Goal: Task Accomplishment & Management: Complete application form

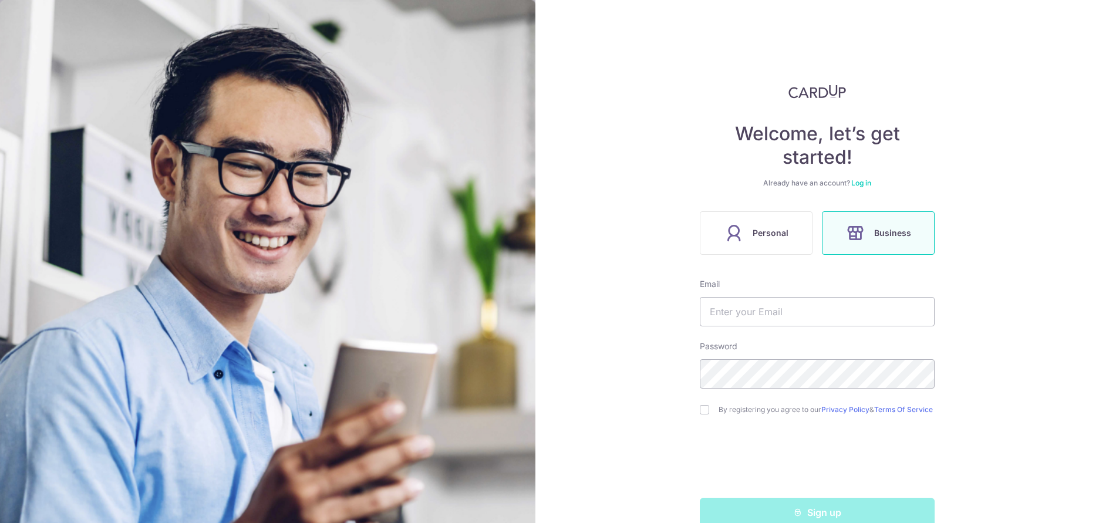
click at [765, 255] on div "Welcome, let’s get started! Already have an account? Log in Personal Business E…" at bounding box center [817, 306] width 235 height 443
click at [762, 235] on span "Personal" at bounding box center [770, 233] width 36 height 14
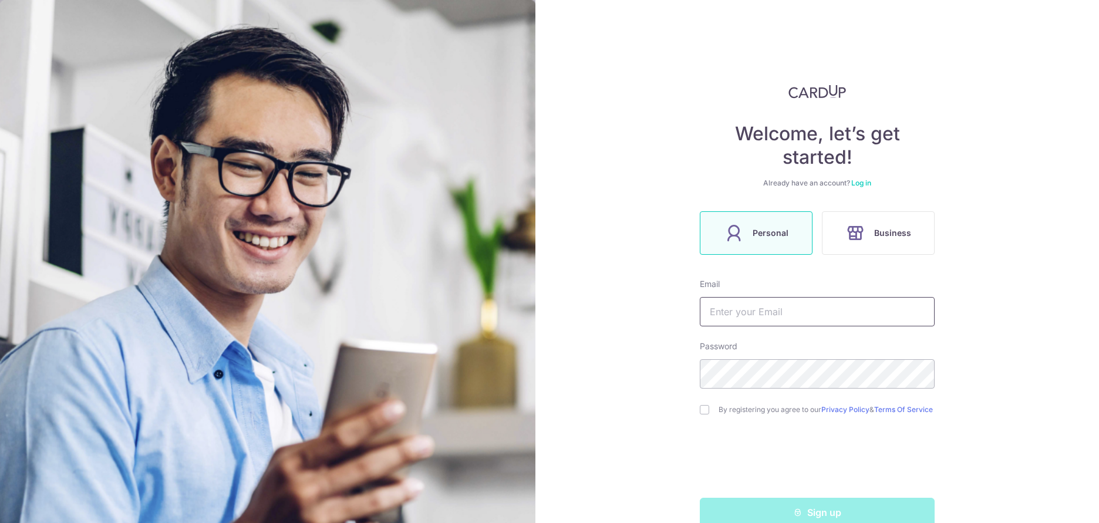
click at [749, 310] on input "text" at bounding box center [817, 311] width 235 height 29
type input "n"
type input "[EMAIL_ADDRESS][DOMAIN_NAME]"
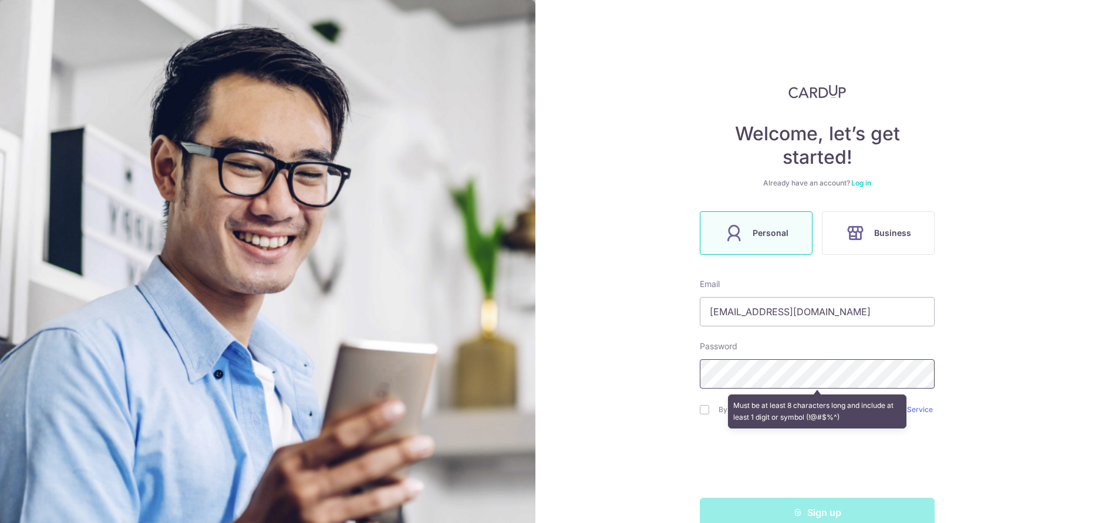
click at [0, 522] on com-1password-button at bounding box center [0, 523] width 0 height 0
click at [1050, 244] on div "Welcome, let’s get started! Already have an account? Log in Personal Business E…" at bounding box center [816, 261] width 563 height 523
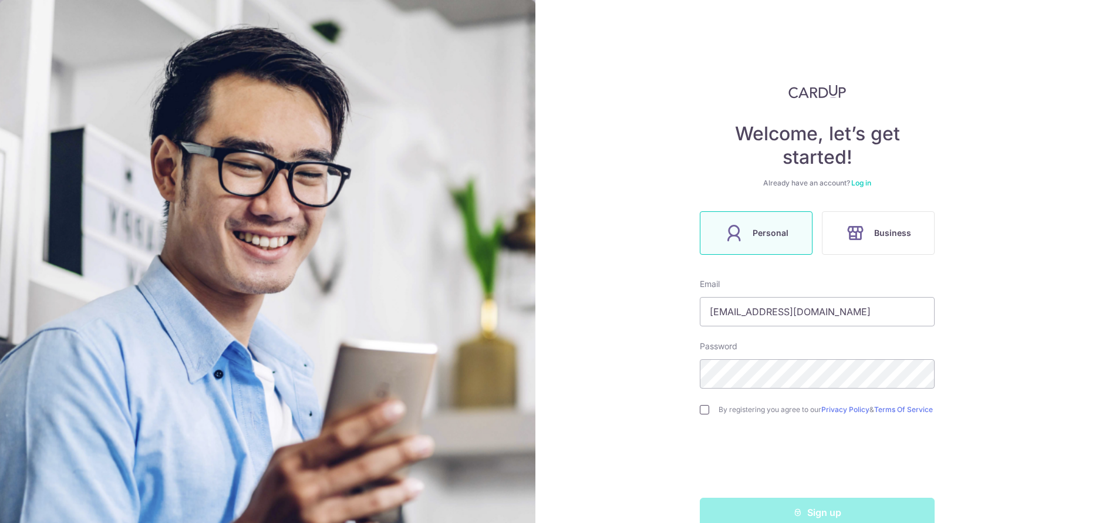
click at [704, 410] on input "checkbox" at bounding box center [704, 409] width 9 height 9
checkbox input "true"
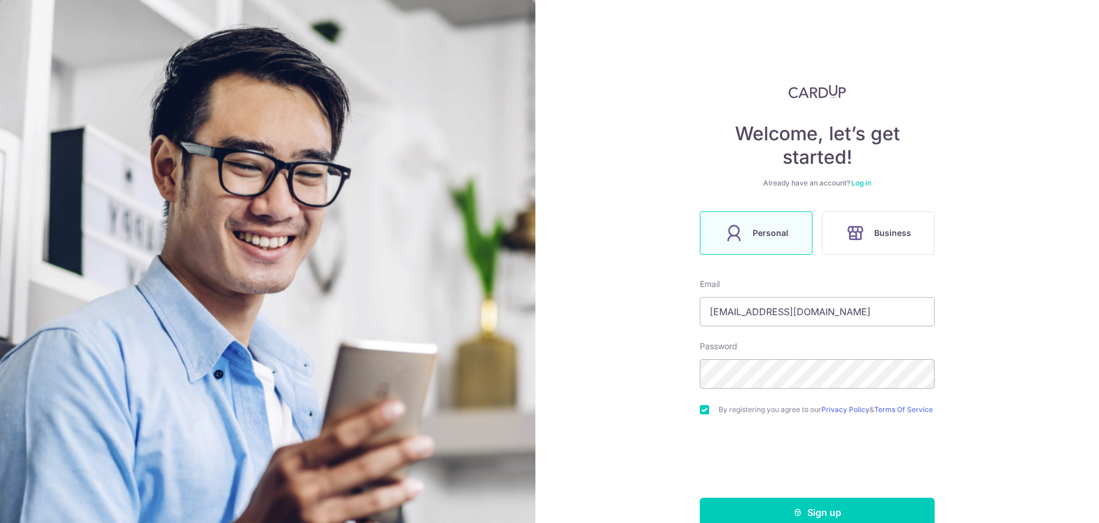
scroll to position [28, 0]
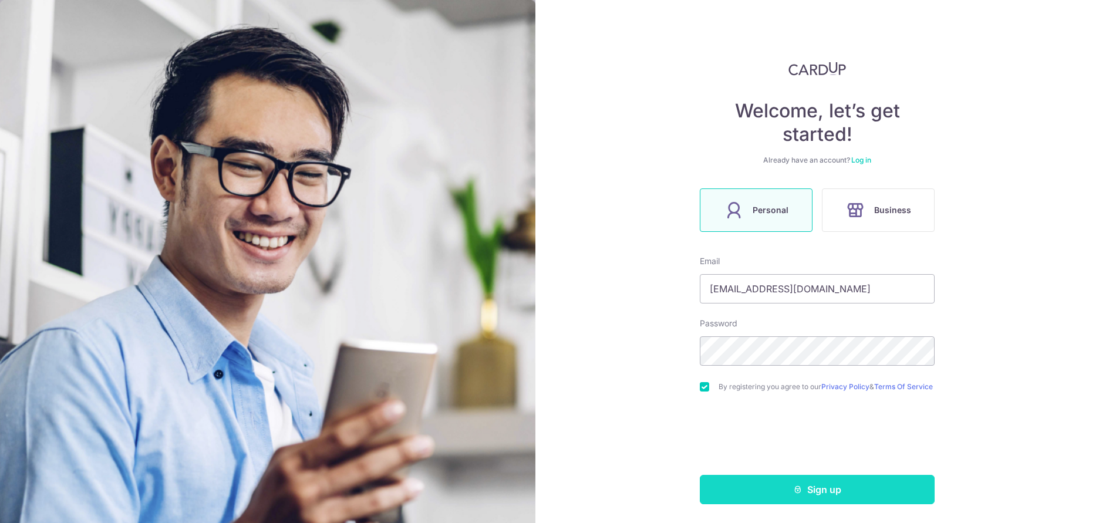
click at [784, 481] on button "Sign up" at bounding box center [817, 489] width 235 height 29
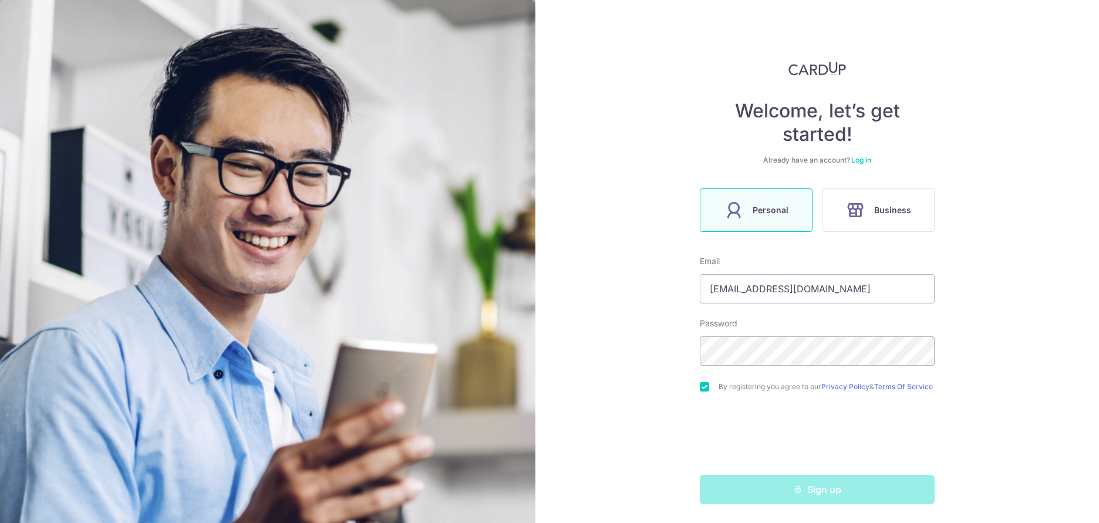
click at [1063, 40] on div "Welcome, let’s get started! Already have an account? Log in Personal Business E…" at bounding box center [816, 261] width 563 height 523
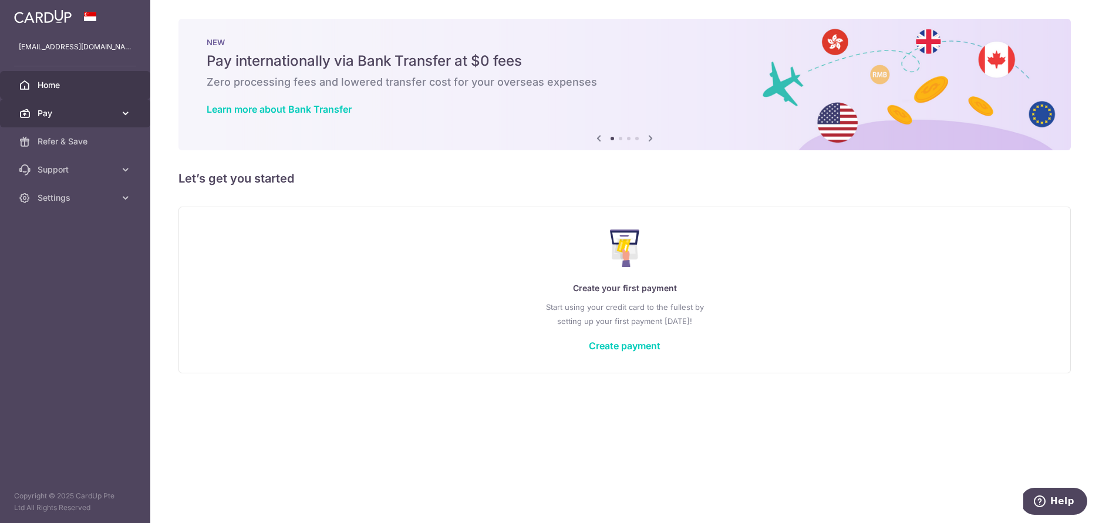
click at [113, 113] on span "Pay" at bounding box center [76, 113] width 77 height 12
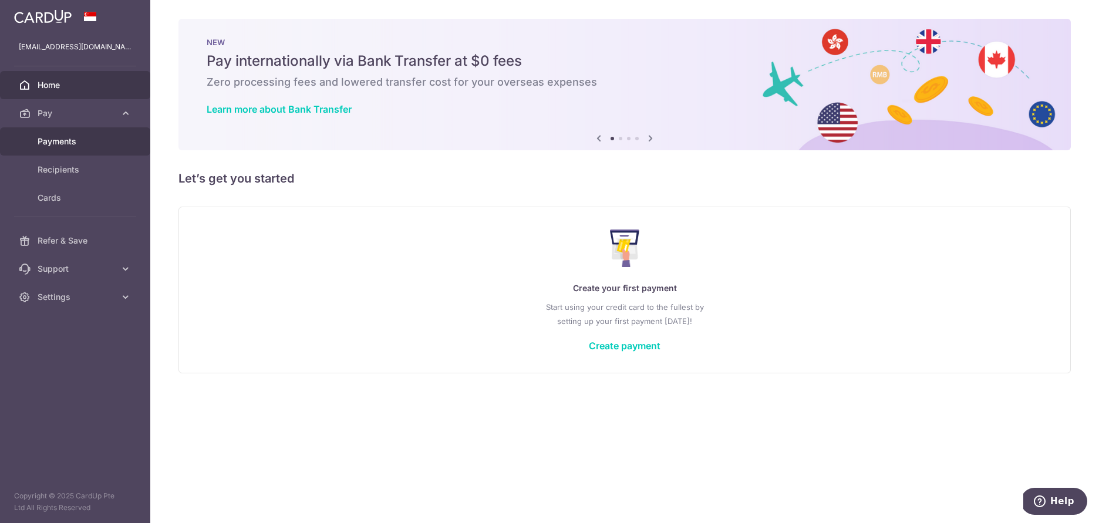
click at [102, 139] on span "Payments" at bounding box center [76, 142] width 77 height 12
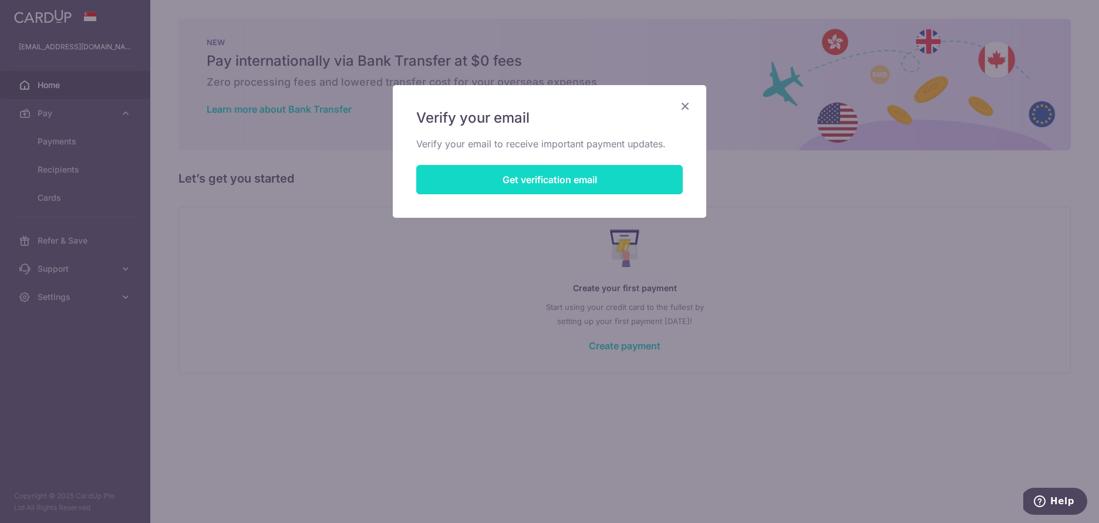
click at [461, 170] on button "Get verification email" at bounding box center [549, 179] width 266 height 29
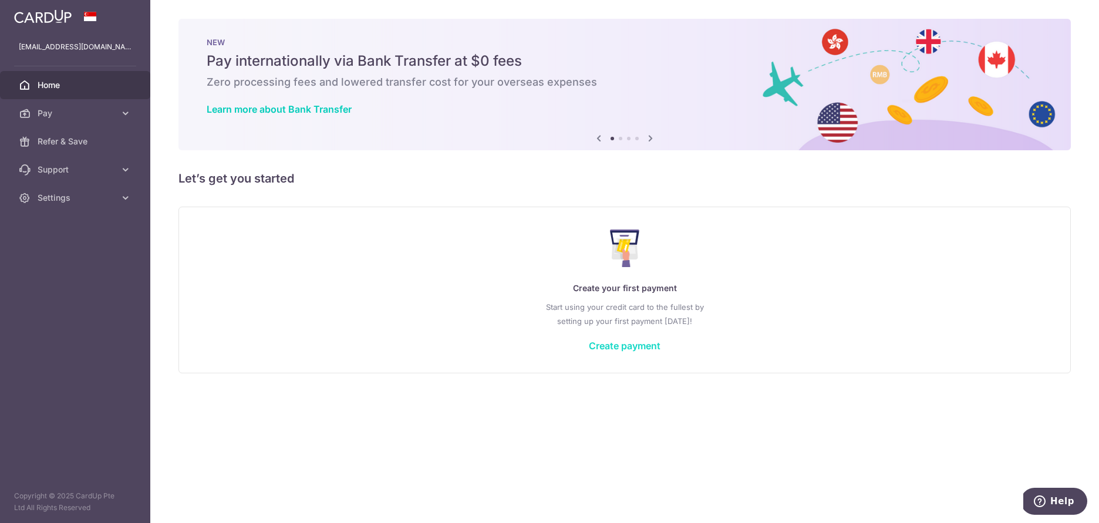
click at [628, 351] on link "Create payment" at bounding box center [625, 346] width 72 height 12
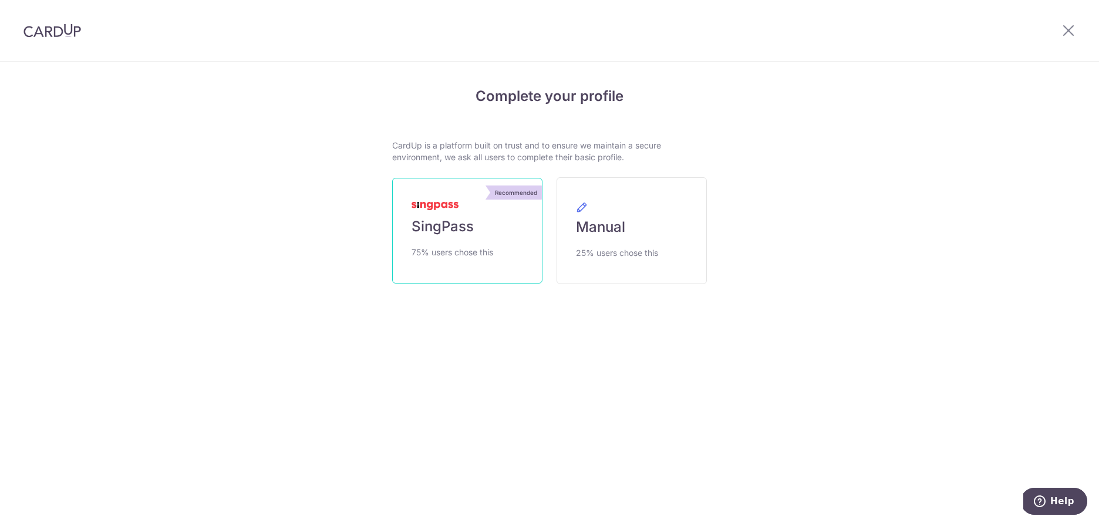
click at [458, 231] on span "SingPass" at bounding box center [442, 226] width 62 height 19
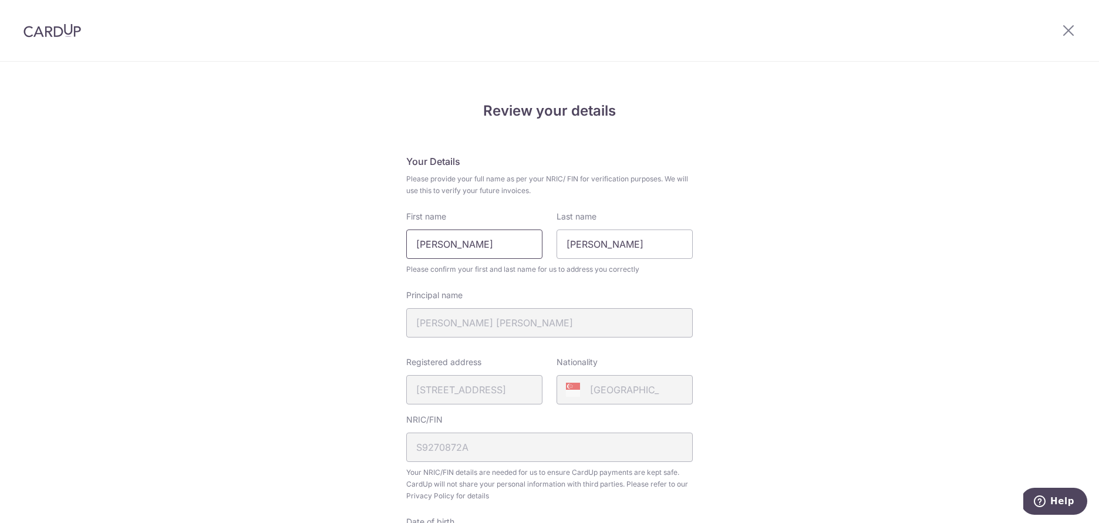
click at [508, 245] on input "Ratan Mohan" at bounding box center [474, 243] width 136 height 29
type input "Abhinav Ratan"
type input "Mohan"
click at [801, 291] on div "Review your details Your Details Please provide your full name as per your NRIC…" at bounding box center [549, 465] width 1099 height 807
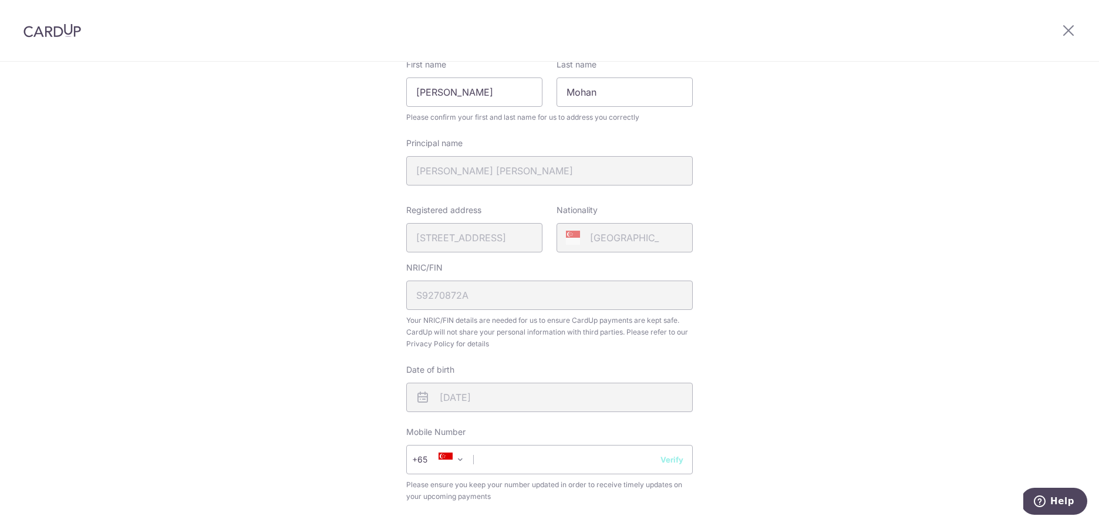
scroll to position [245, 0]
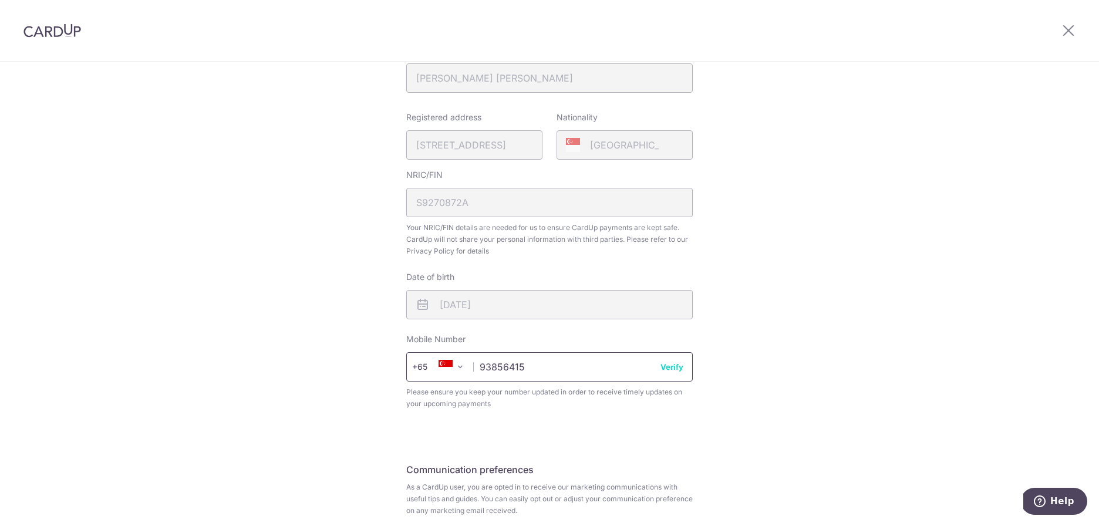
type input "93856415"
click at [666, 365] on button "Verify" at bounding box center [671, 367] width 23 height 12
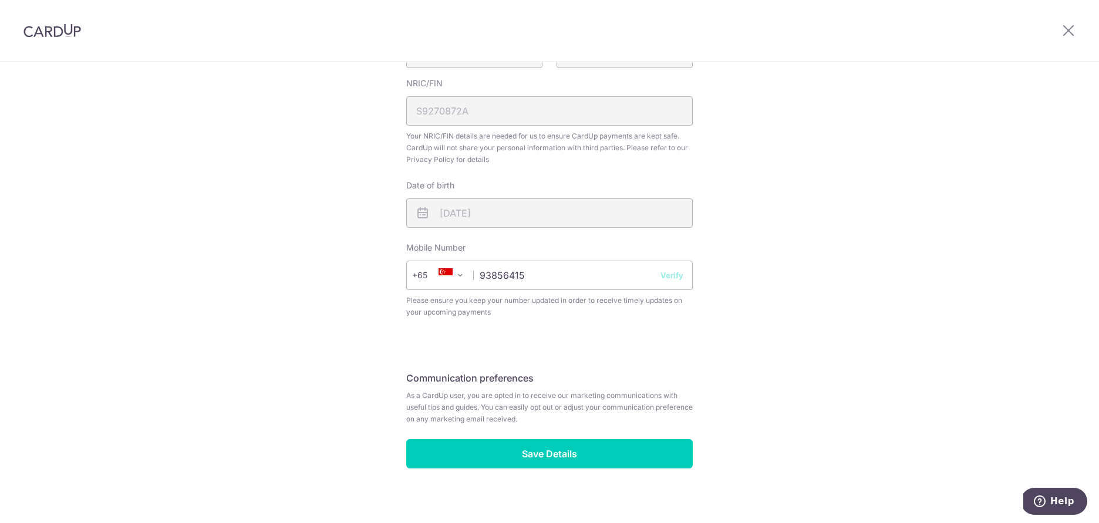
scroll to position [346, 0]
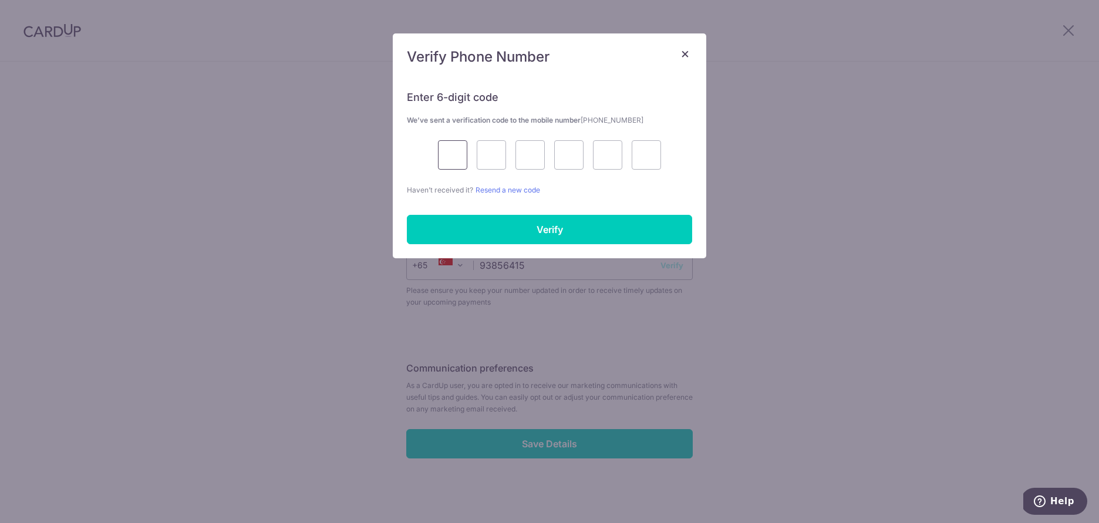
click at [461, 154] on input "text" at bounding box center [452, 154] width 29 height 29
type input "7"
type input "0"
type input "2"
type input "9"
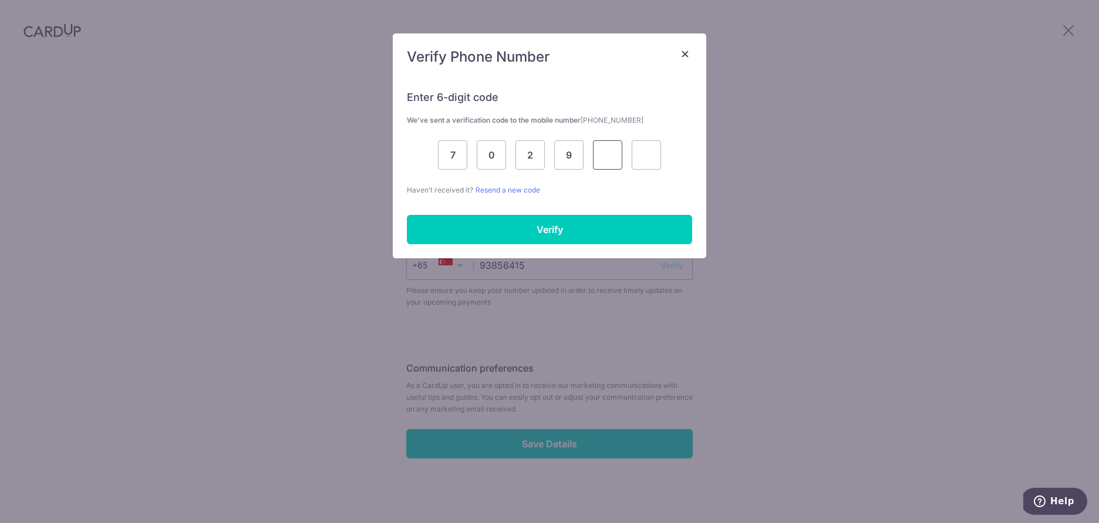
type input "3"
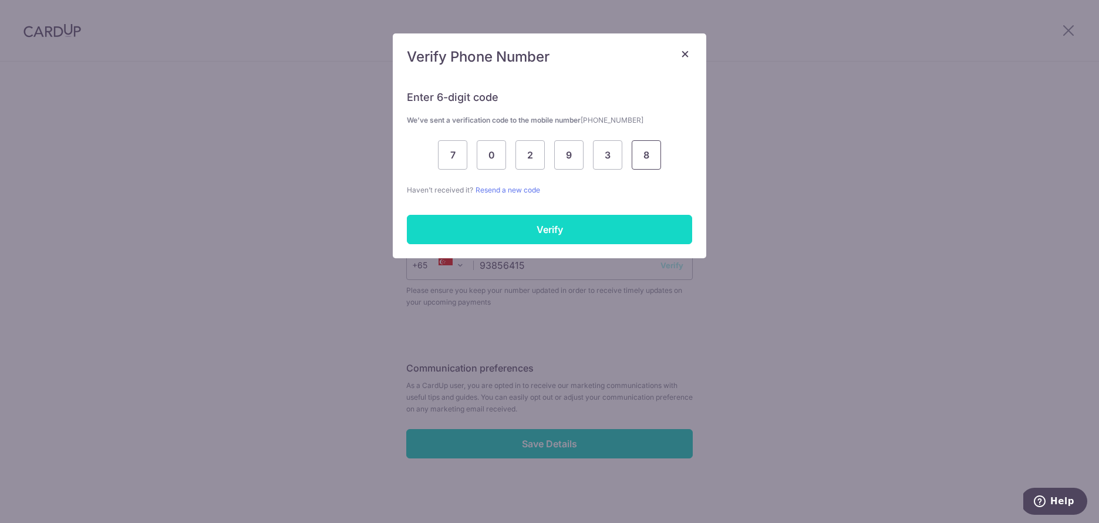
type input "8"
click at [553, 235] on input "Verify" at bounding box center [549, 229] width 285 height 29
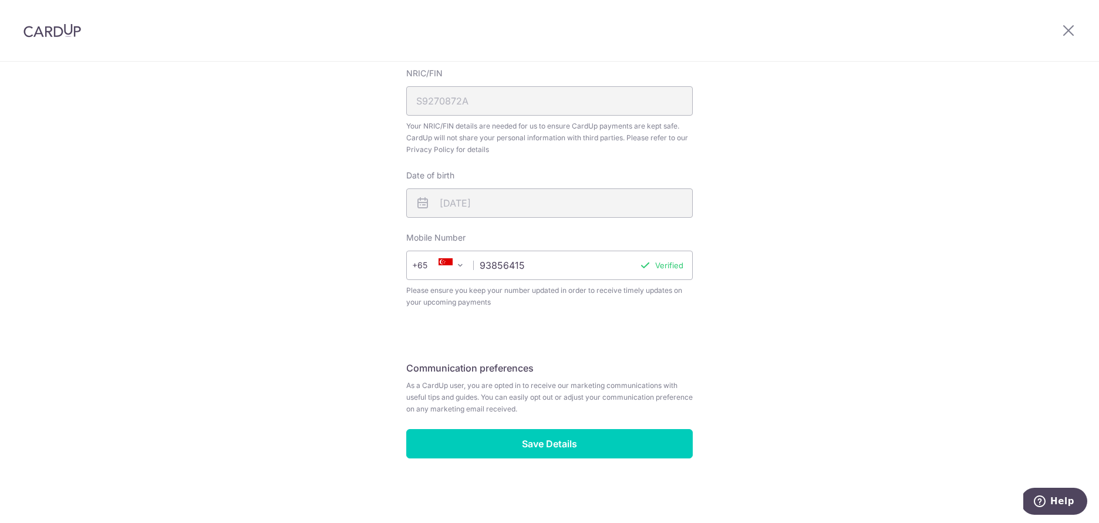
click at [554, 414] on span "As a CardUp user, you are opted in to receive our marketing communications with…" at bounding box center [549, 397] width 286 height 35
click at [561, 428] on fieldset "Communication preferences As a CardUp user, you are opted in to receive our mar…" at bounding box center [549, 392] width 286 height 74
click at [559, 439] on input "Save Details" at bounding box center [549, 443] width 286 height 29
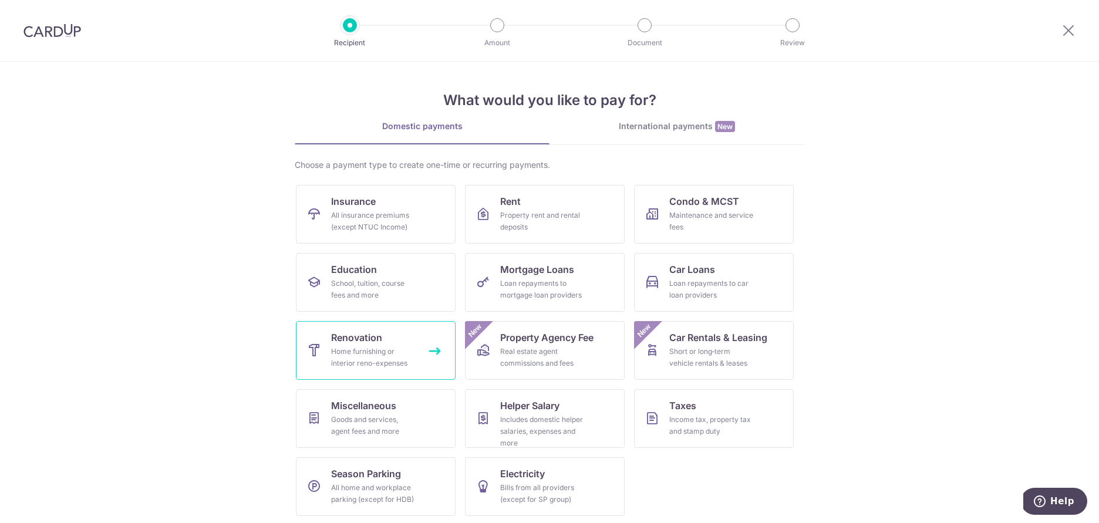
scroll to position [2, 0]
click at [398, 342] on link "Renovation Home furnishing or interior reno-expenses" at bounding box center [376, 348] width 160 height 59
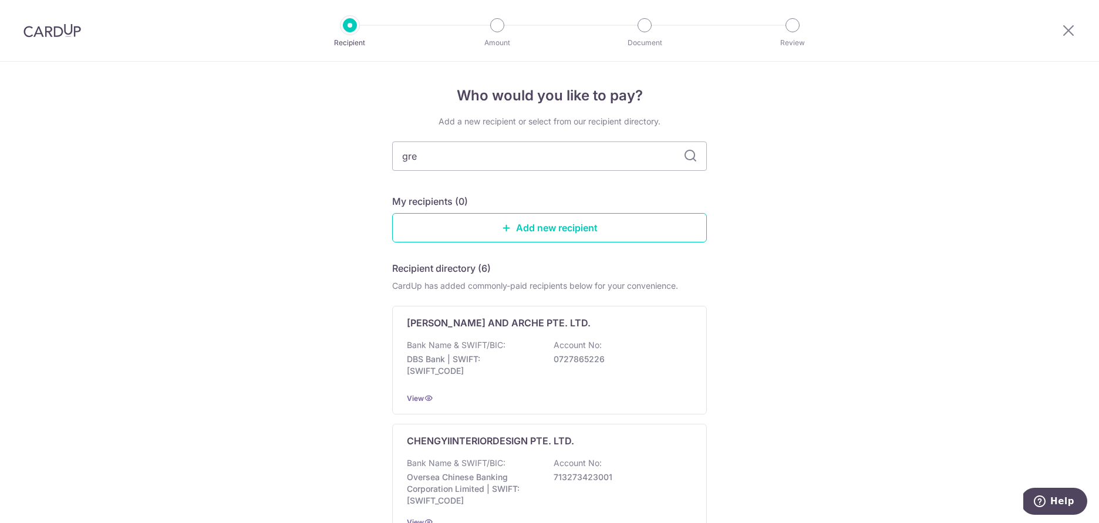
type input "grey"
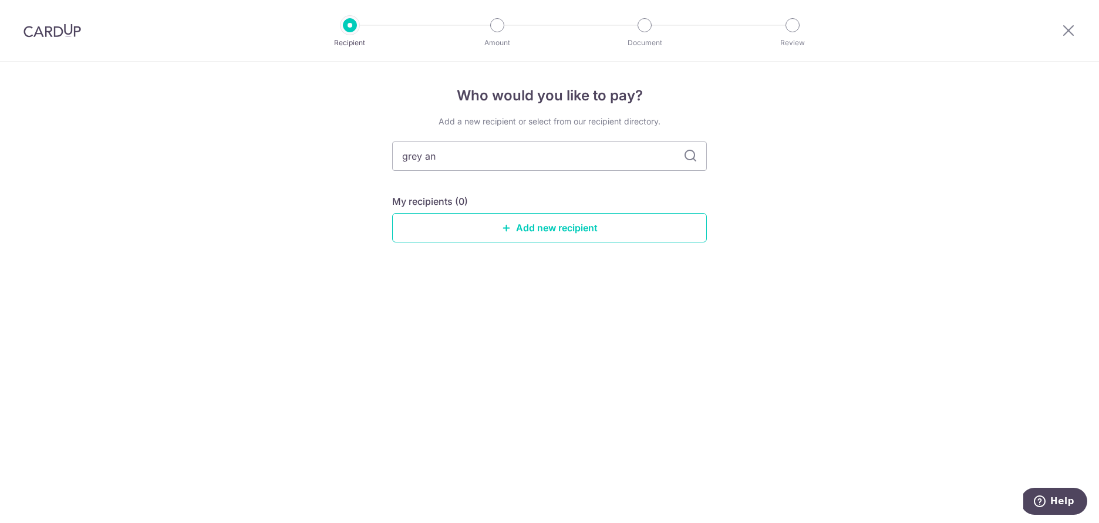
type input "grey and"
type input "g"
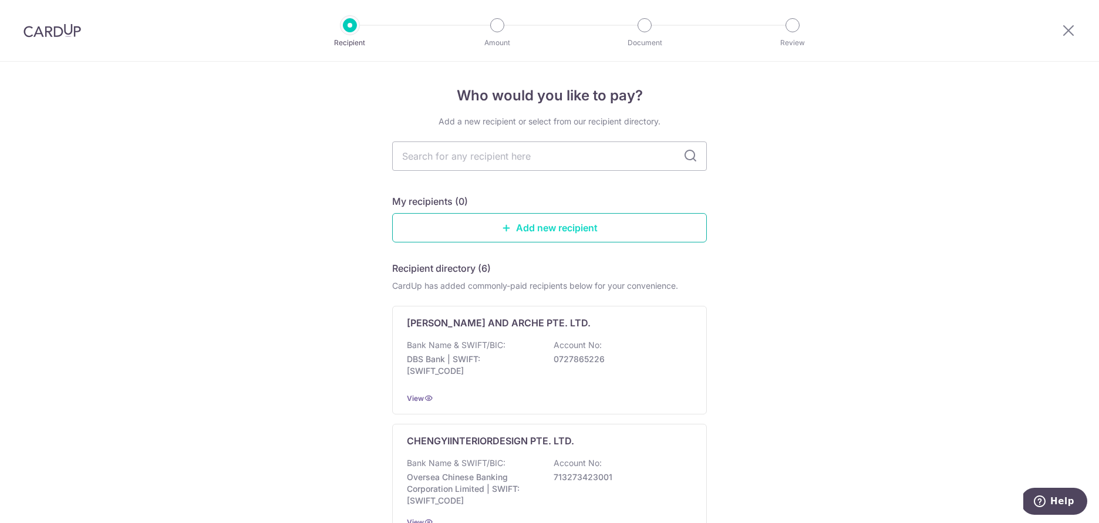
click at [474, 237] on link "Add new recipient" at bounding box center [549, 227] width 315 height 29
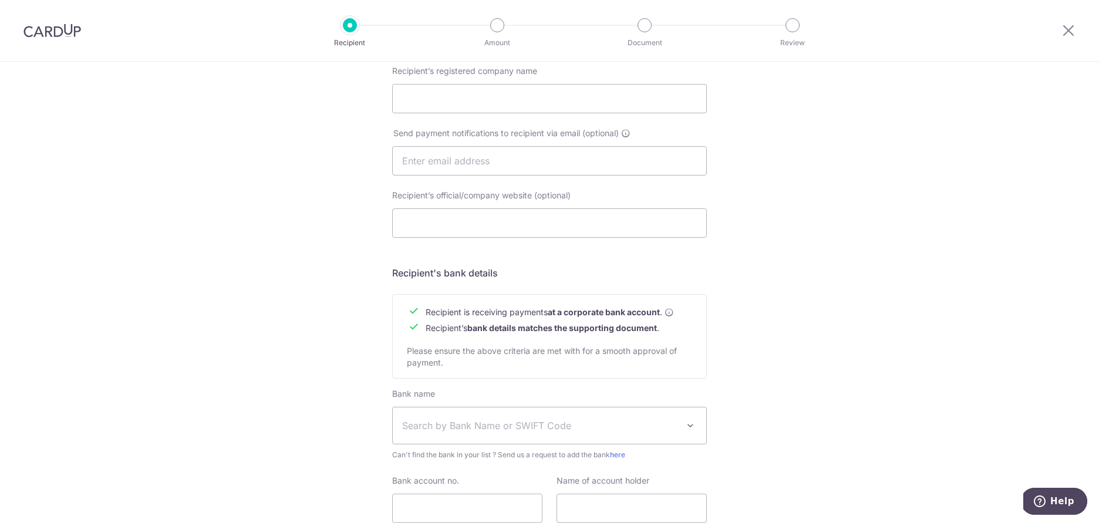
scroll to position [411, 0]
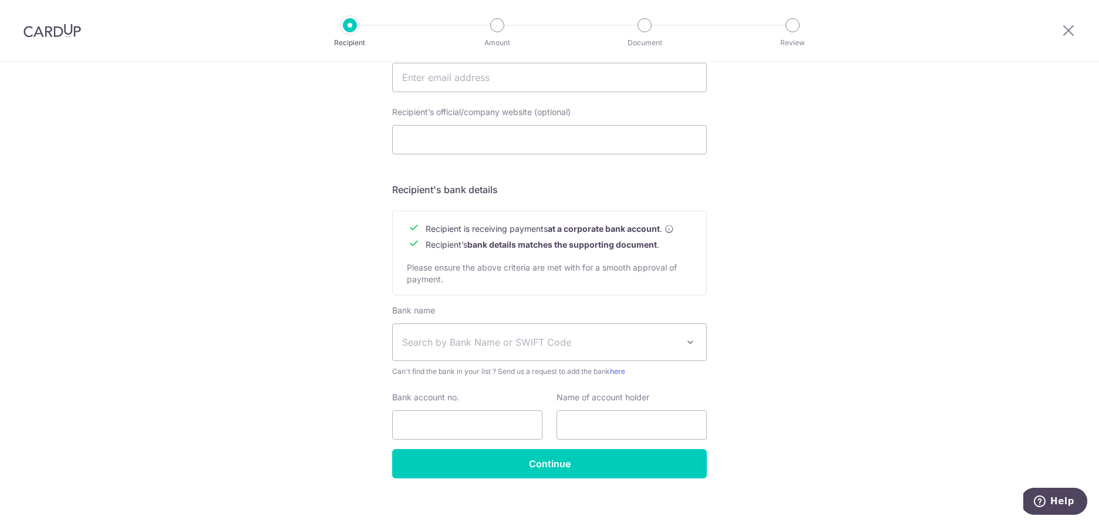
click at [484, 350] on span "Search by Bank Name or SWIFT Code" at bounding box center [549, 342] width 313 height 36
